Goal: Submit feedback/report problem

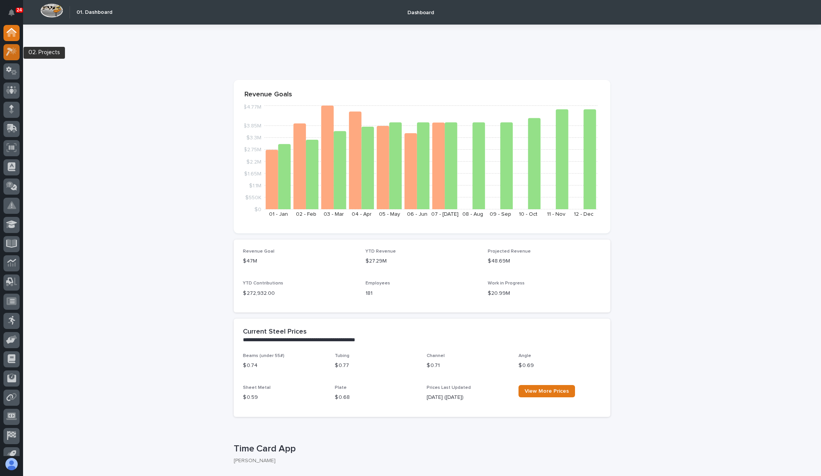
click at [13, 56] on div at bounding box center [11, 52] width 16 height 16
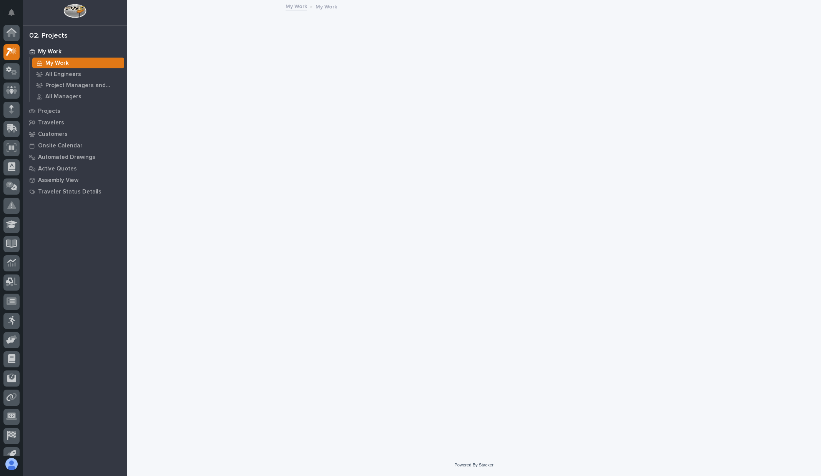
scroll to position [10, 0]
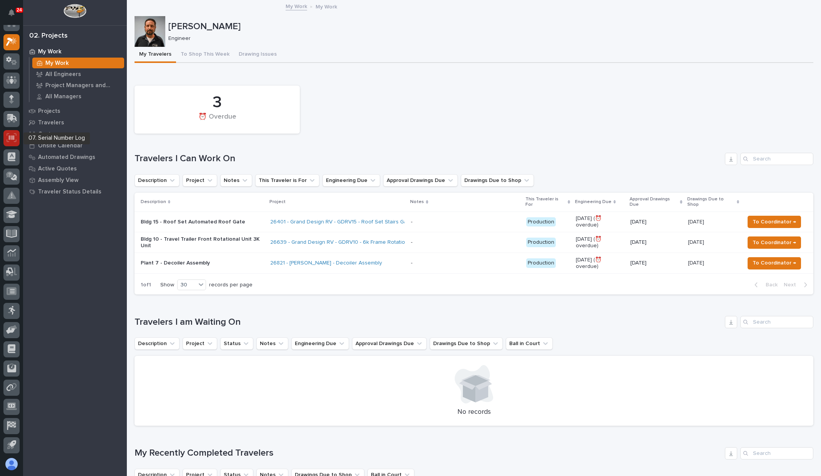
click at [13, 135] on icon at bounding box center [12, 137] width 10 height 9
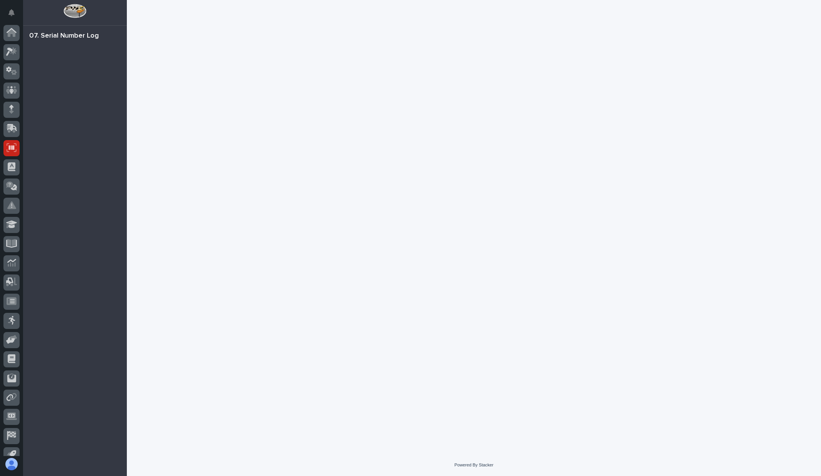
scroll to position [10, 0]
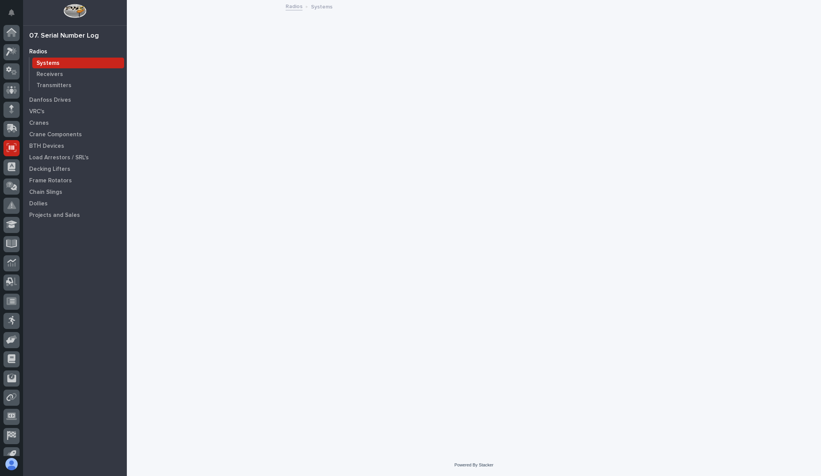
scroll to position [10, 0]
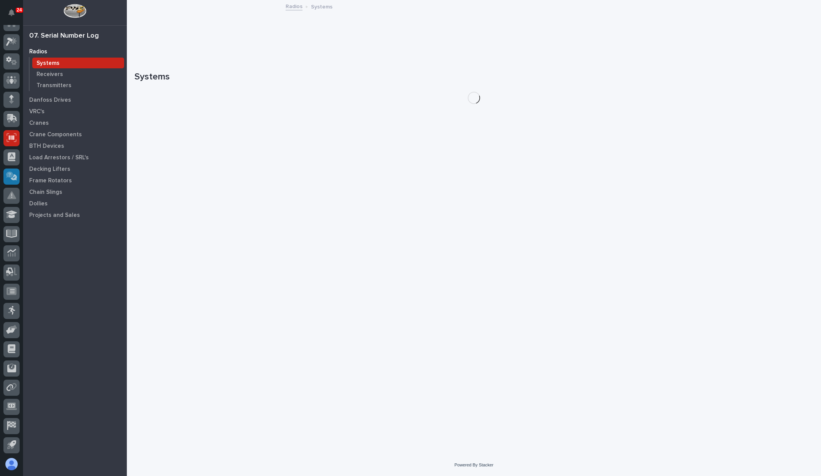
click at [13, 173] on icon at bounding box center [11, 176] width 11 height 9
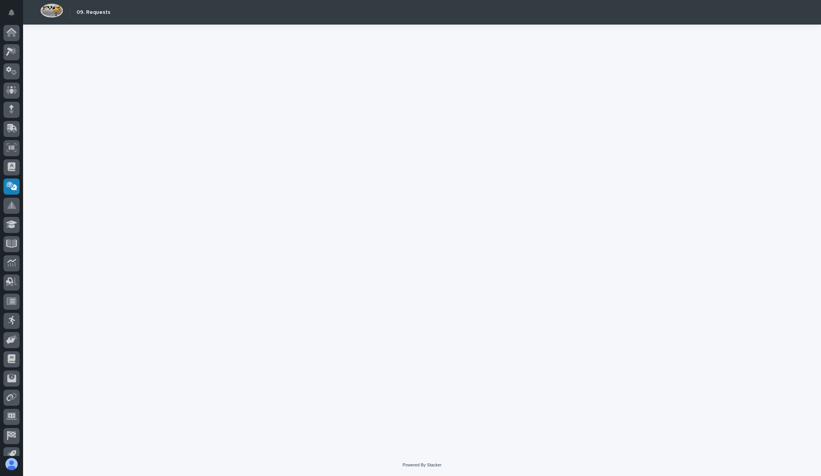
scroll to position [10, 0]
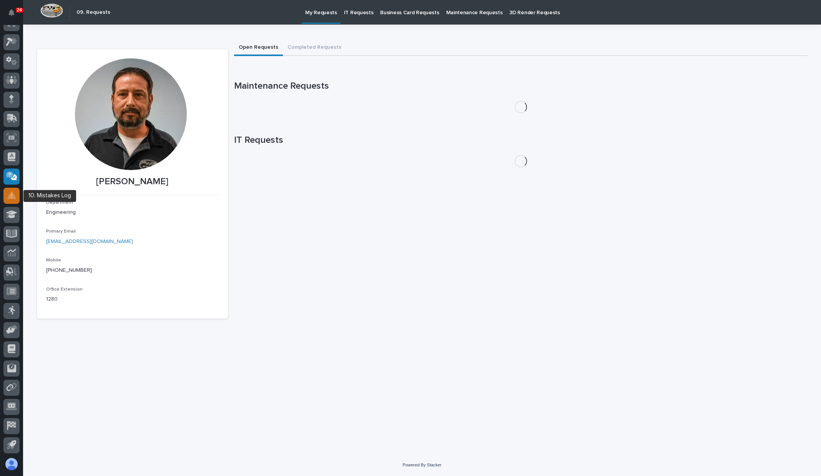
click at [13, 196] on icon at bounding box center [11, 196] width 9 height 8
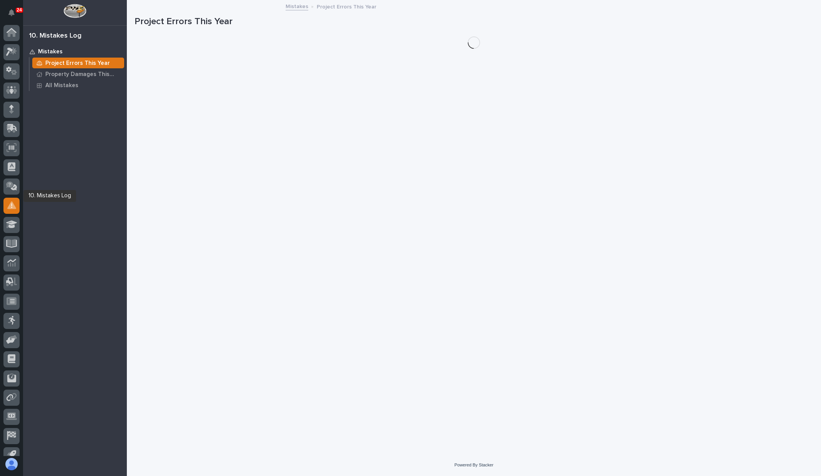
scroll to position [10, 0]
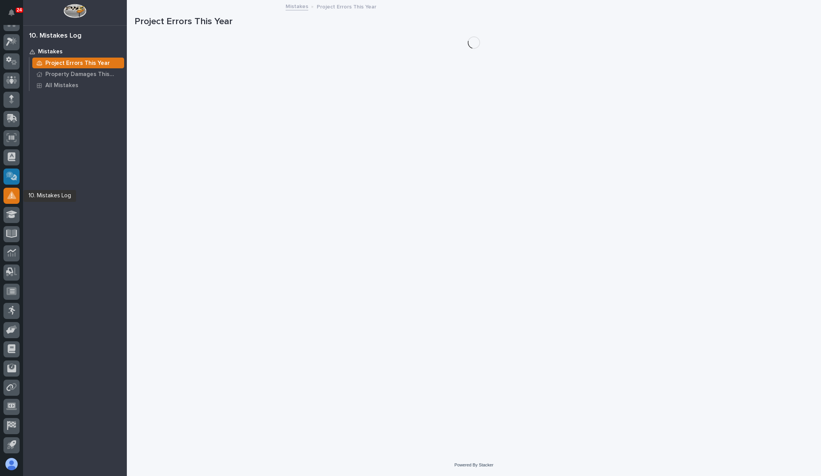
click at [13, 178] on icon at bounding box center [11, 176] width 11 height 9
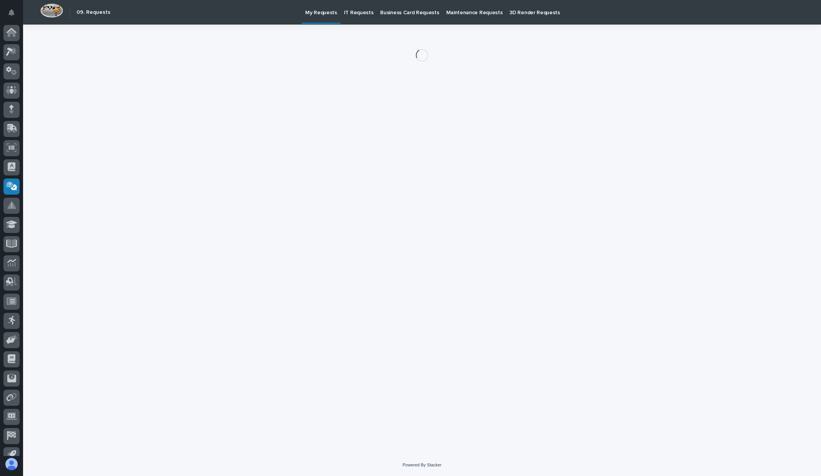
scroll to position [10, 0]
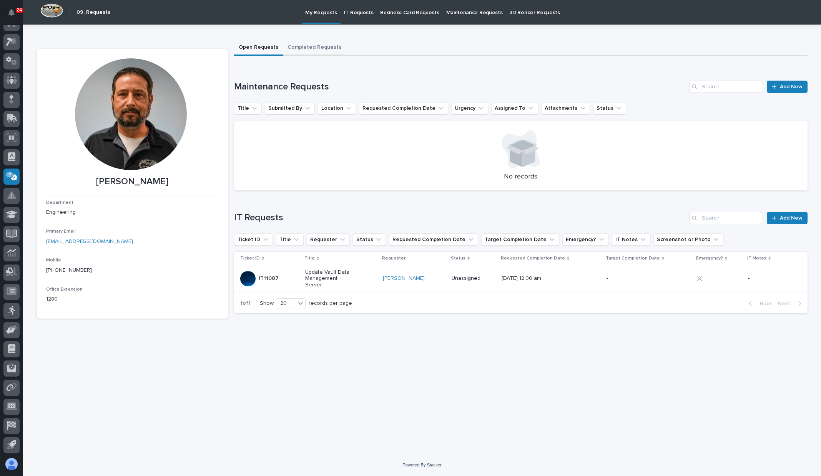
click at [317, 49] on button "Completed Requests" at bounding box center [314, 48] width 63 height 16
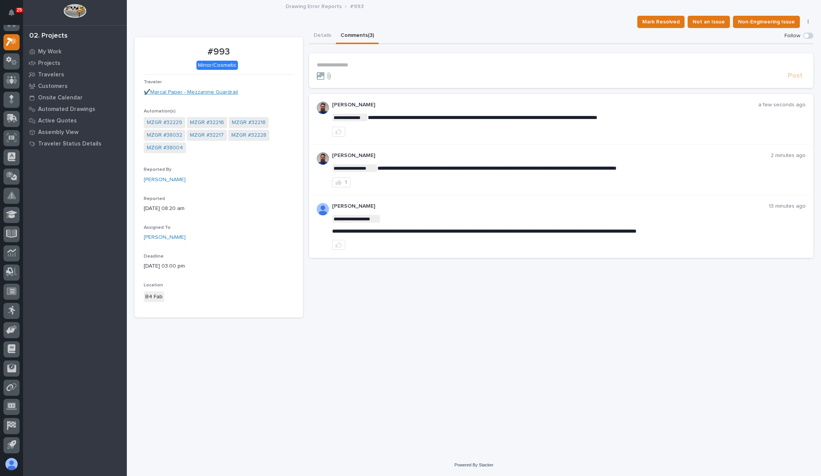
click at [209, 93] on link "✔️Marcal Paper - Mezzanine Guardrail" at bounding box center [191, 92] width 94 height 8
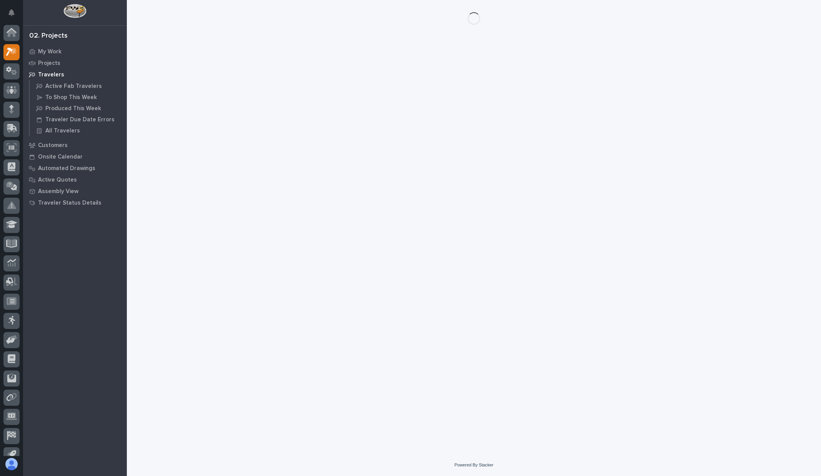
scroll to position [10, 0]
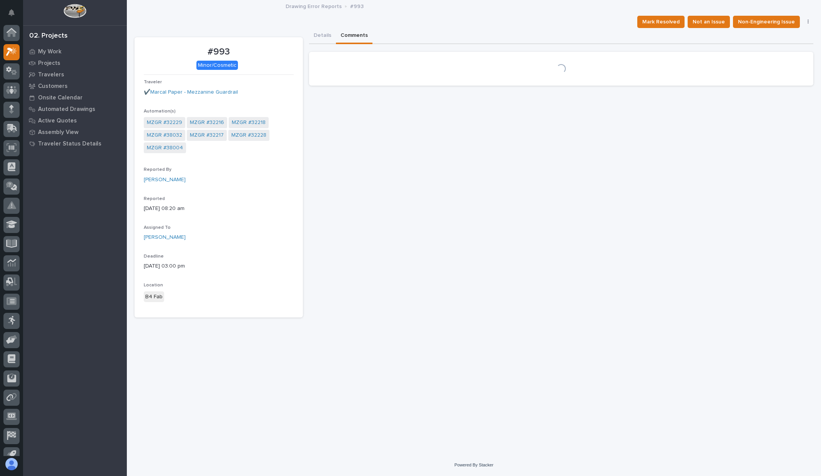
scroll to position [10, 0]
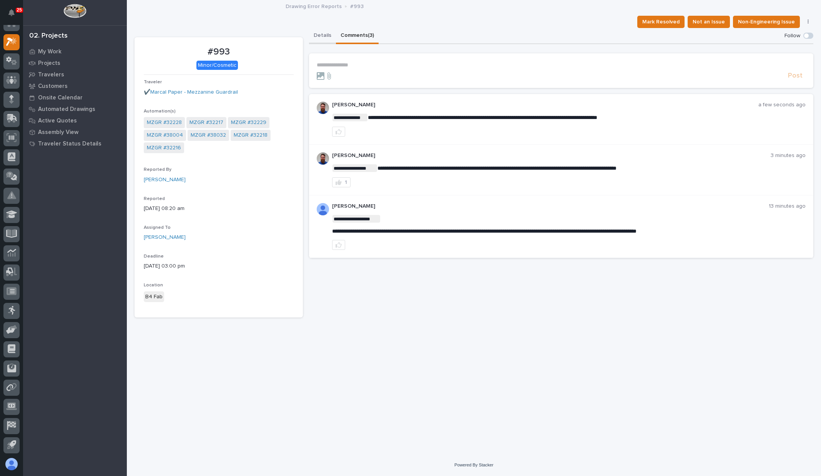
click at [321, 33] on button "Details" at bounding box center [322, 36] width 27 height 16
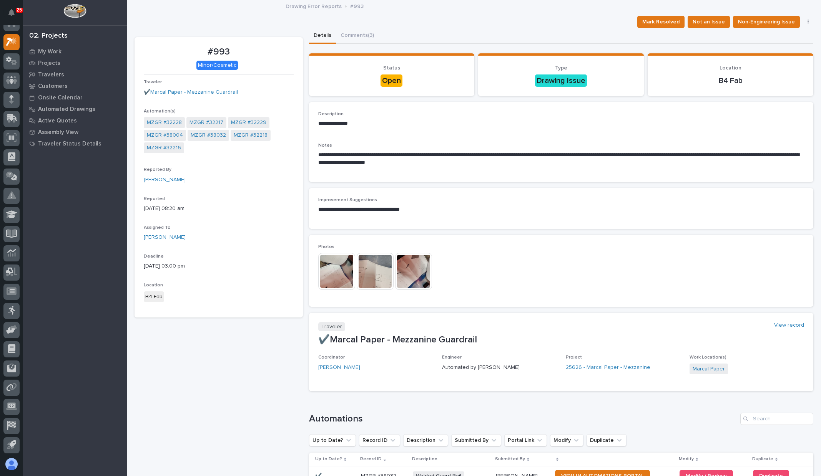
click at [334, 257] on img at bounding box center [336, 271] width 37 height 37
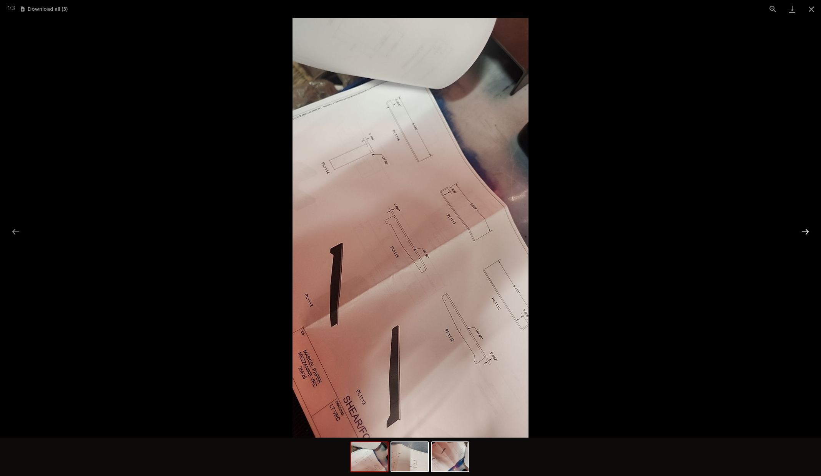
click at [803, 232] on button "Next slide" at bounding box center [805, 231] width 16 height 15
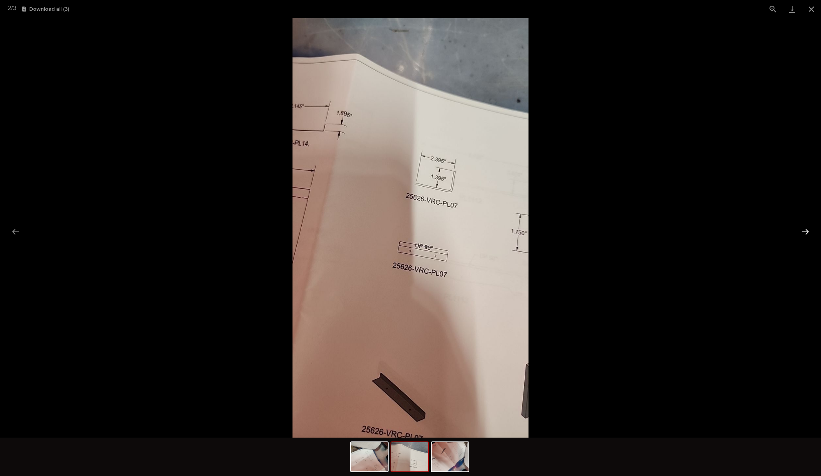
click at [803, 232] on button "Next slide" at bounding box center [805, 231] width 16 height 15
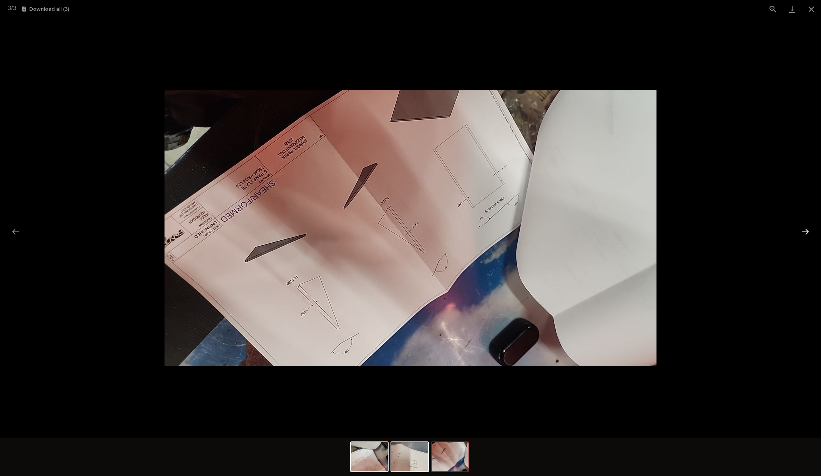
click at [803, 232] on button "Next slide" at bounding box center [805, 231] width 16 height 15
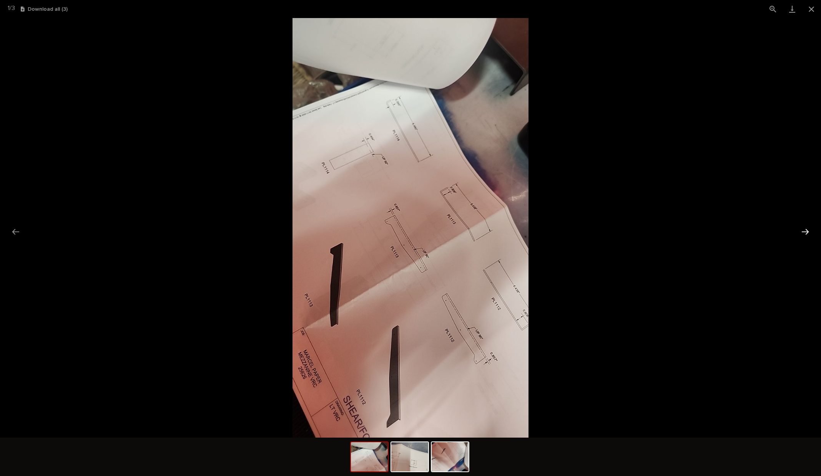
click at [803, 232] on button "Next slide" at bounding box center [805, 231] width 16 height 15
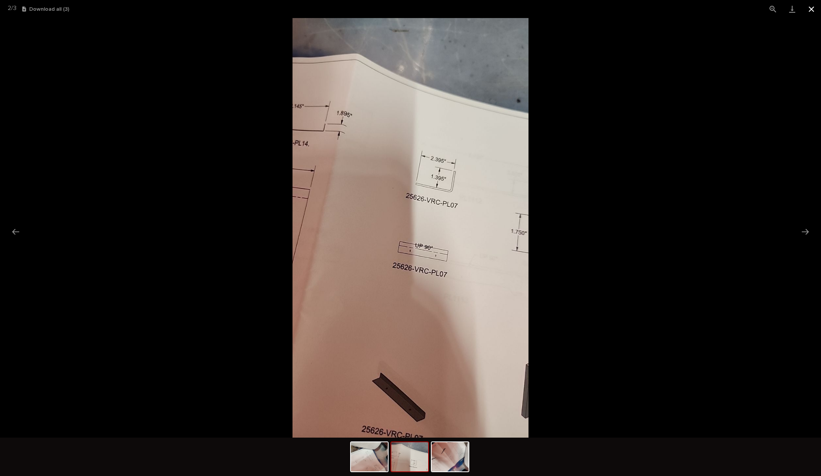
click at [812, 14] on button "Close gallery" at bounding box center [811, 9] width 19 height 18
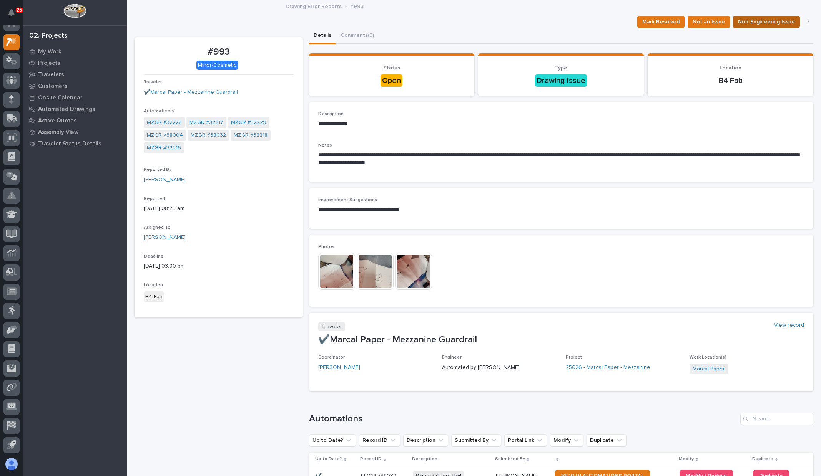
click at [768, 21] on span "Non-Engineering Issue" at bounding box center [766, 21] width 57 height 9
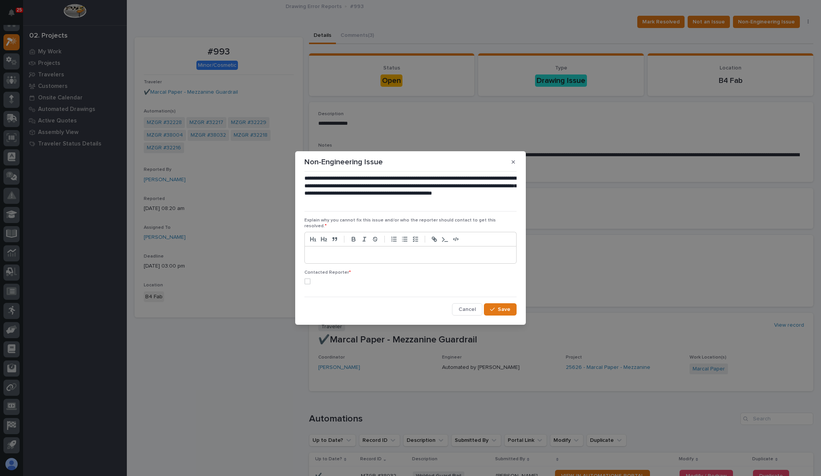
click at [317, 254] on p at bounding box center [410, 255] width 200 height 8
click at [317, 254] on p "**" at bounding box center [410, 255] width 200 height 8
click at [307, 275] on div "Contacted Reporter *" at bounding box center [410, 280] width 212 height 21
click at [310, 279] on span at bounding box center [307, 282] width 6 height 6
click at [498, 310] on span "Save" at bounding box center [504, 309] width 13 height 7
